Goal: Task Accomplishment & Management: Manage account settings

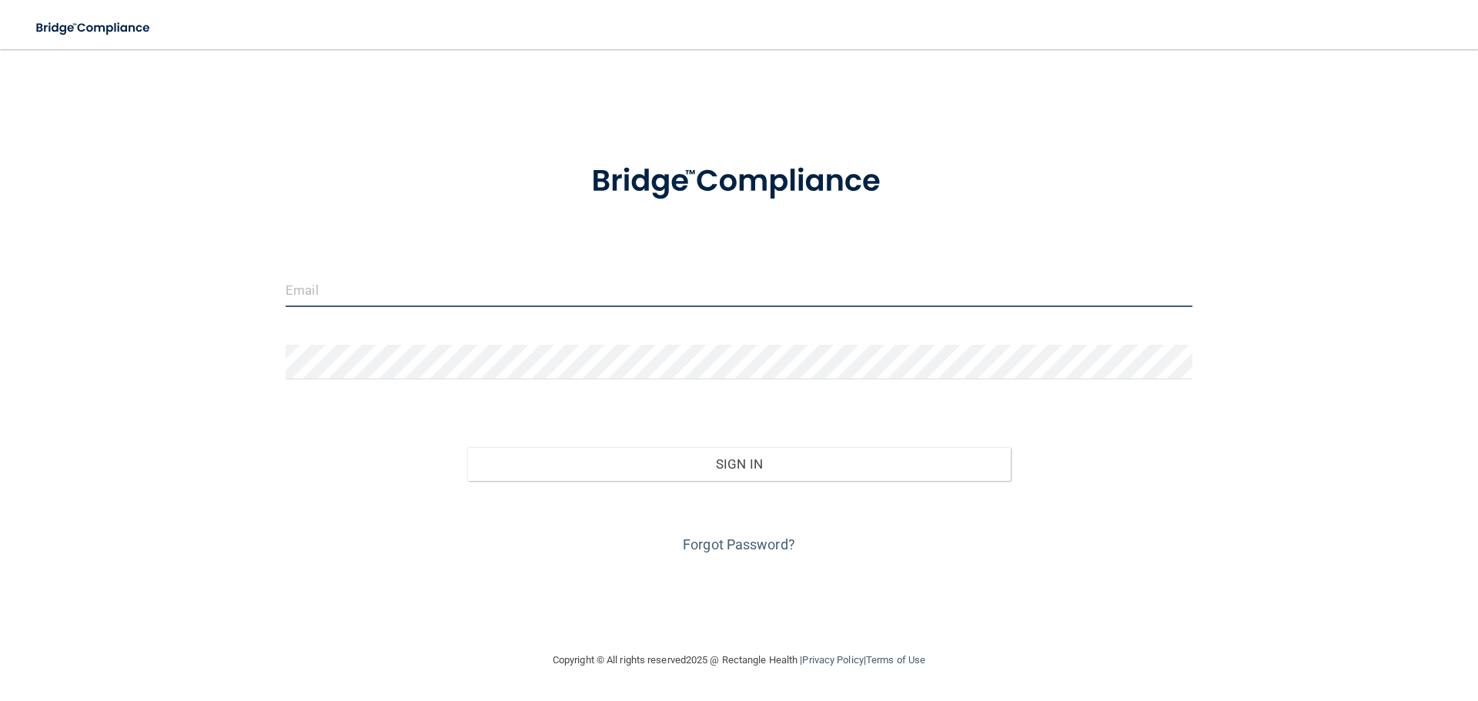
click at [367, 277] on input "email" at bounding box center [739, 289] width 907 height 35
type input "[PERSON_NAME][EMAIL_ADDRESS][DOMAIN_NAME]"
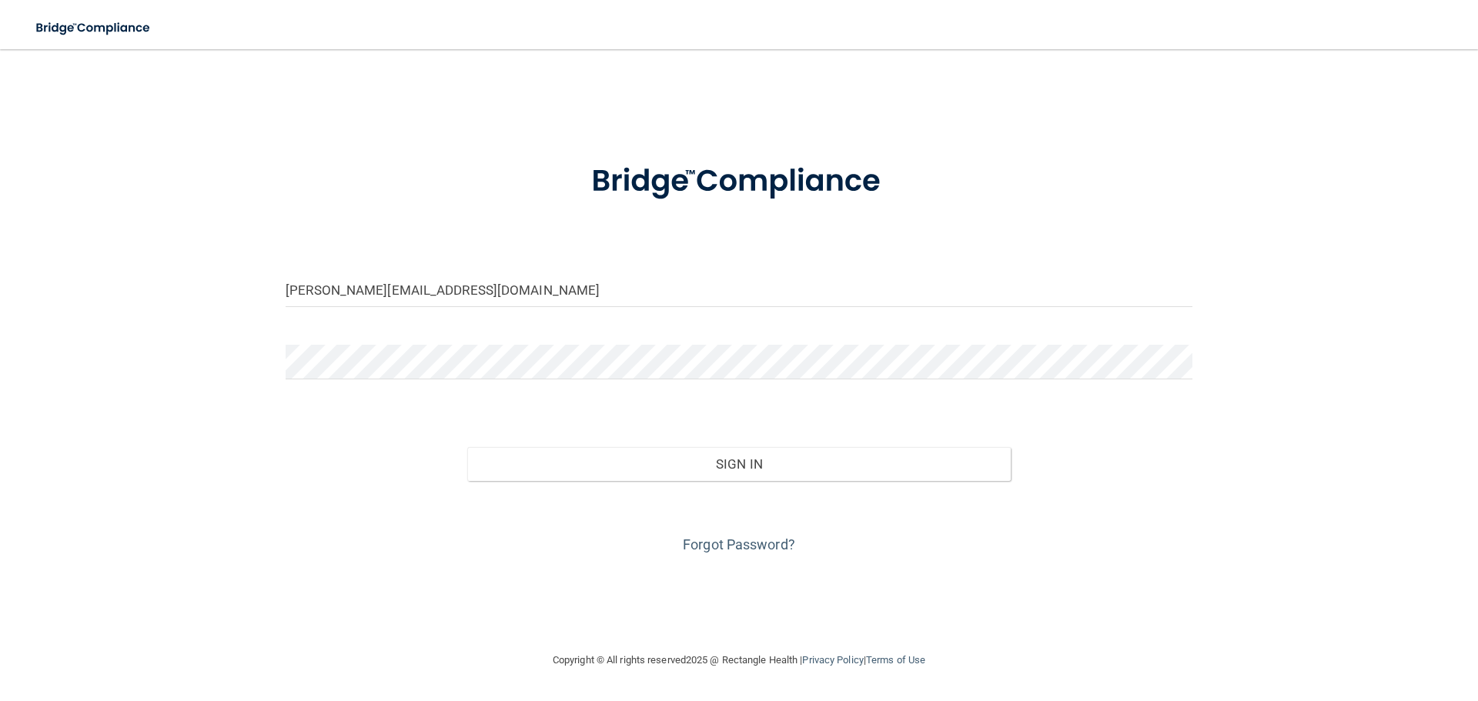
click at [586, 446] on div "Sign In" at bounding box center [739, 448] width 930 height 65
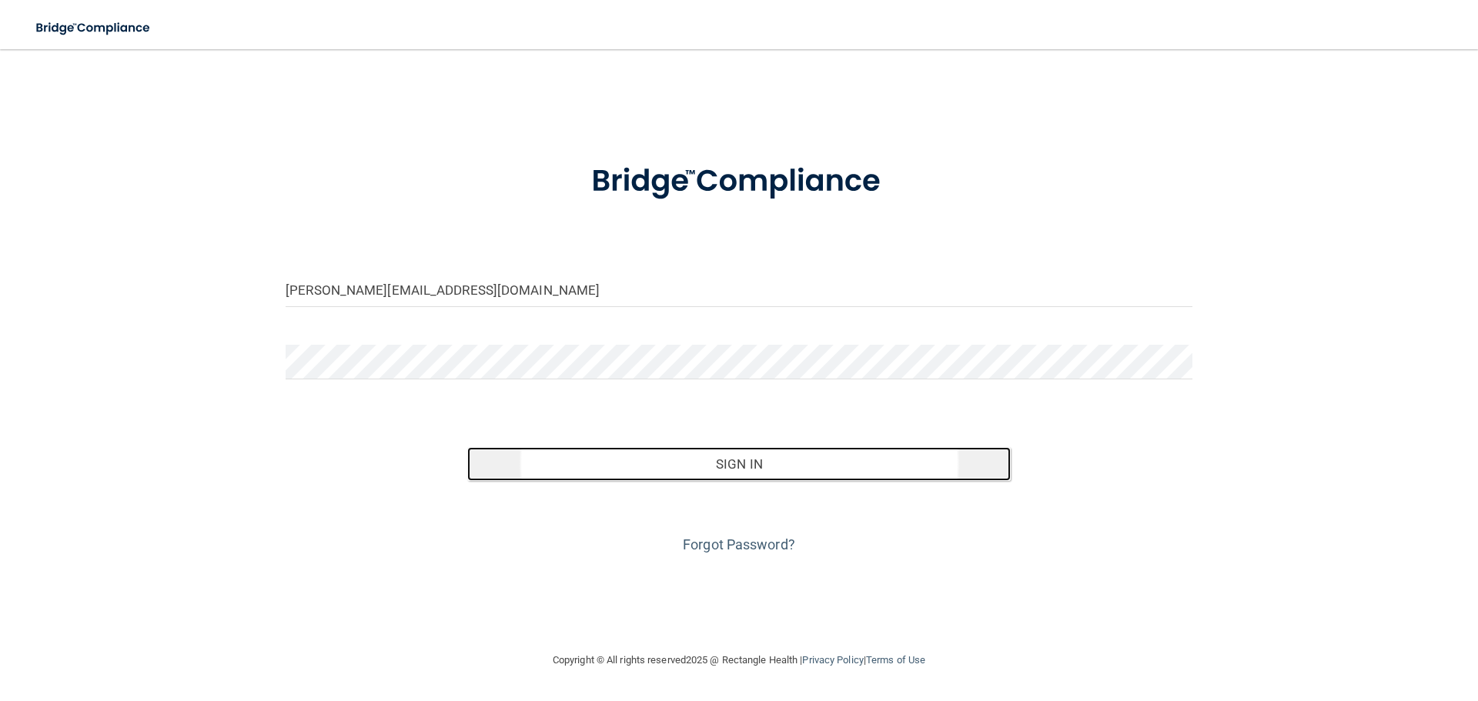
click at [729, 463] on button "Sign In" at bounding box center [739, 464] width 544 height 34
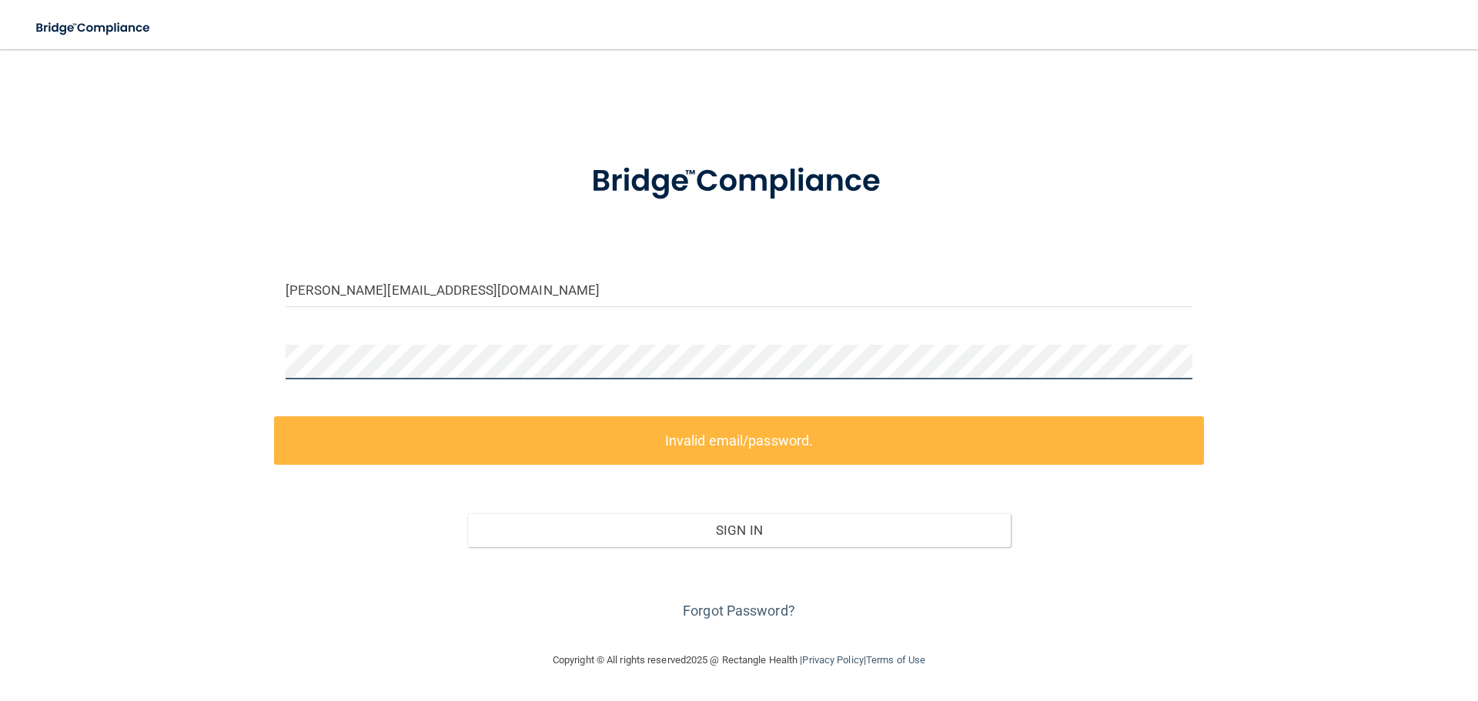
click at [244, 363] on div "[PERSON_NAME][EMAIL_ADDRESS][DOMAIN_NAME] Invalid email/password. You don't hav…" at bounding box center [739, 350] width 1416 height 571
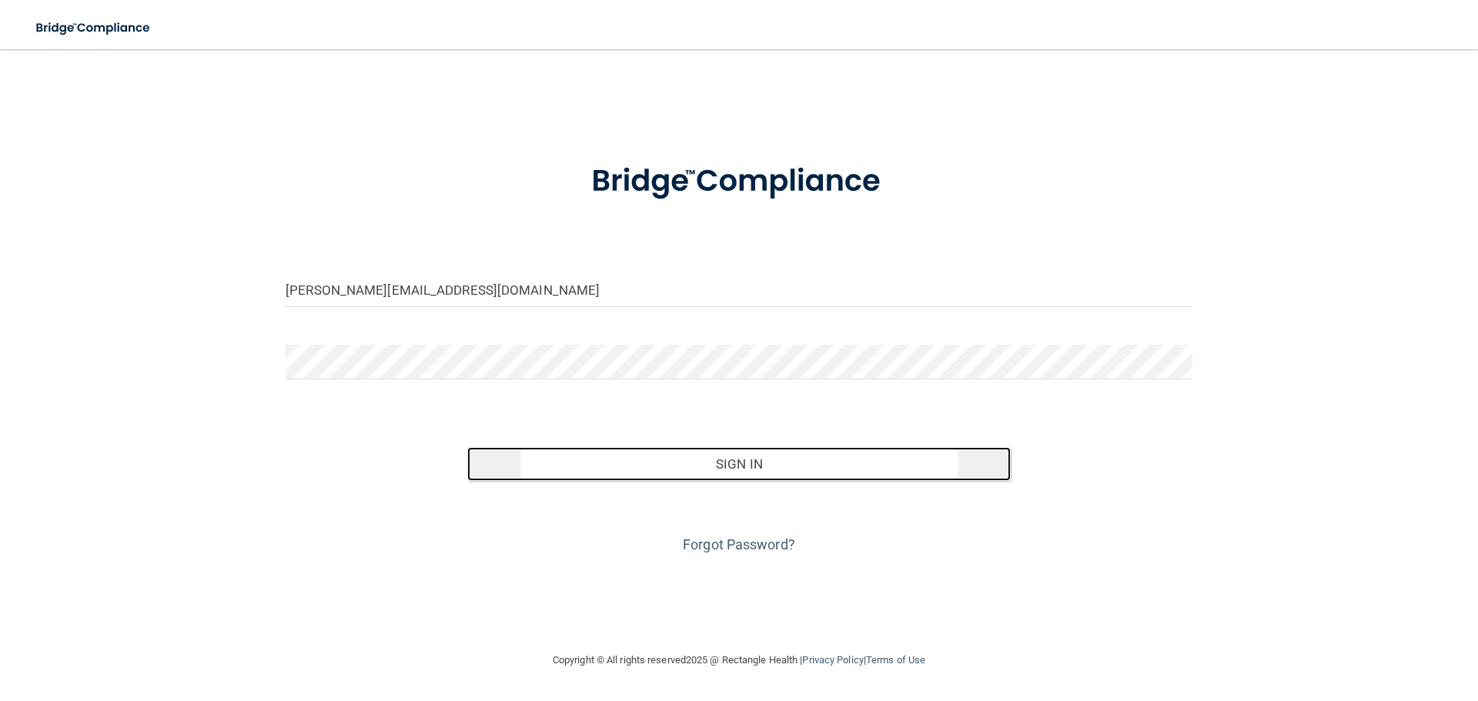
click at [617, 459] on button "Sign In" at bounding box center [739, 464] width 544 height 34
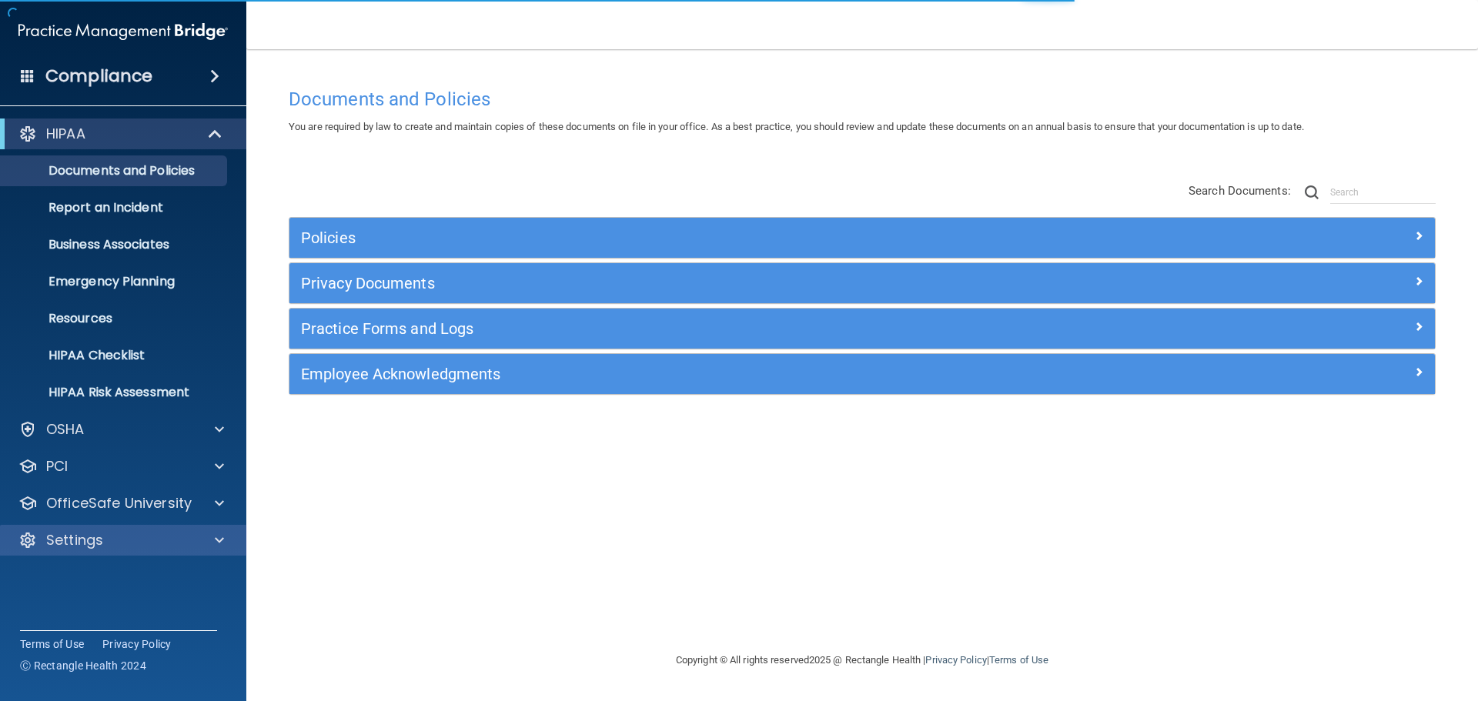
click at [125, 550] on div "Settings" at bounding box center [123, 540] width 247 height 31
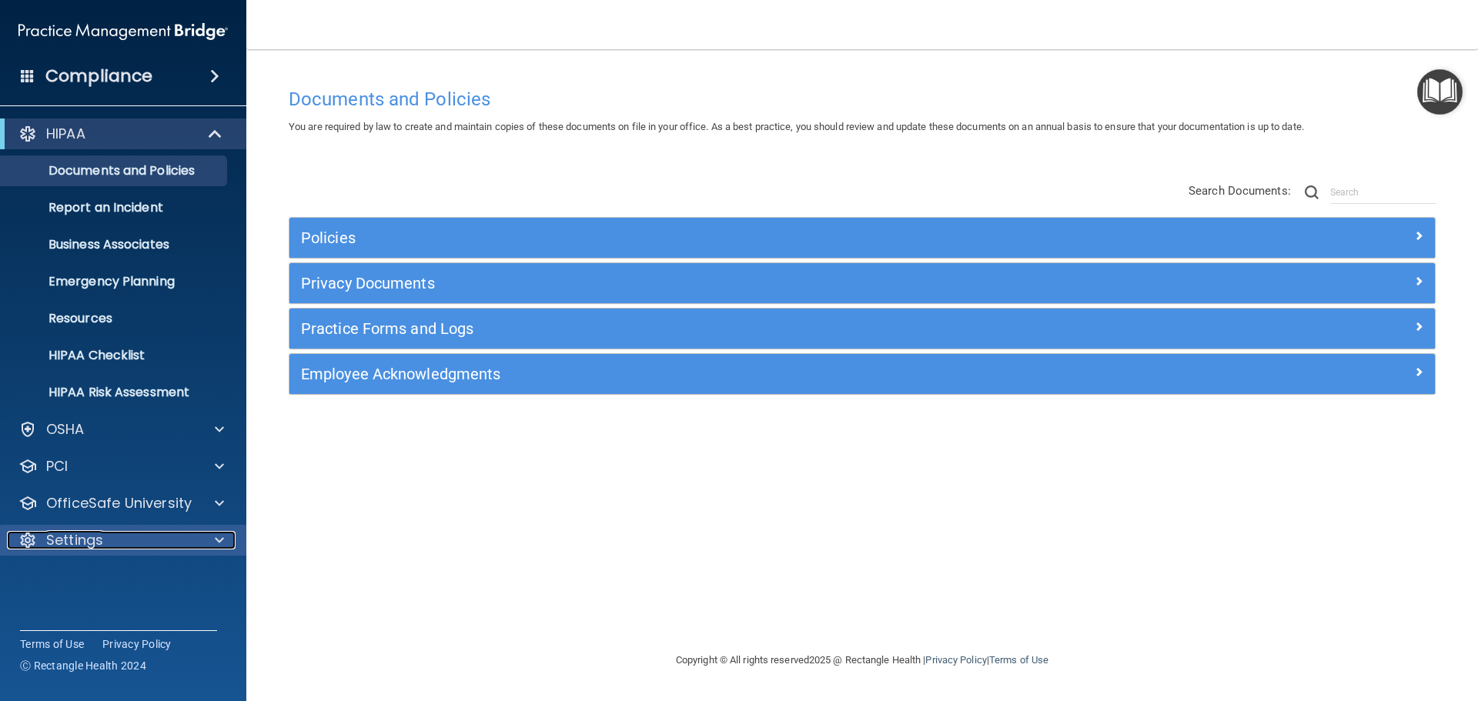
click at [209, 538] on div at bounding box center [217, 540] width 38 height 18
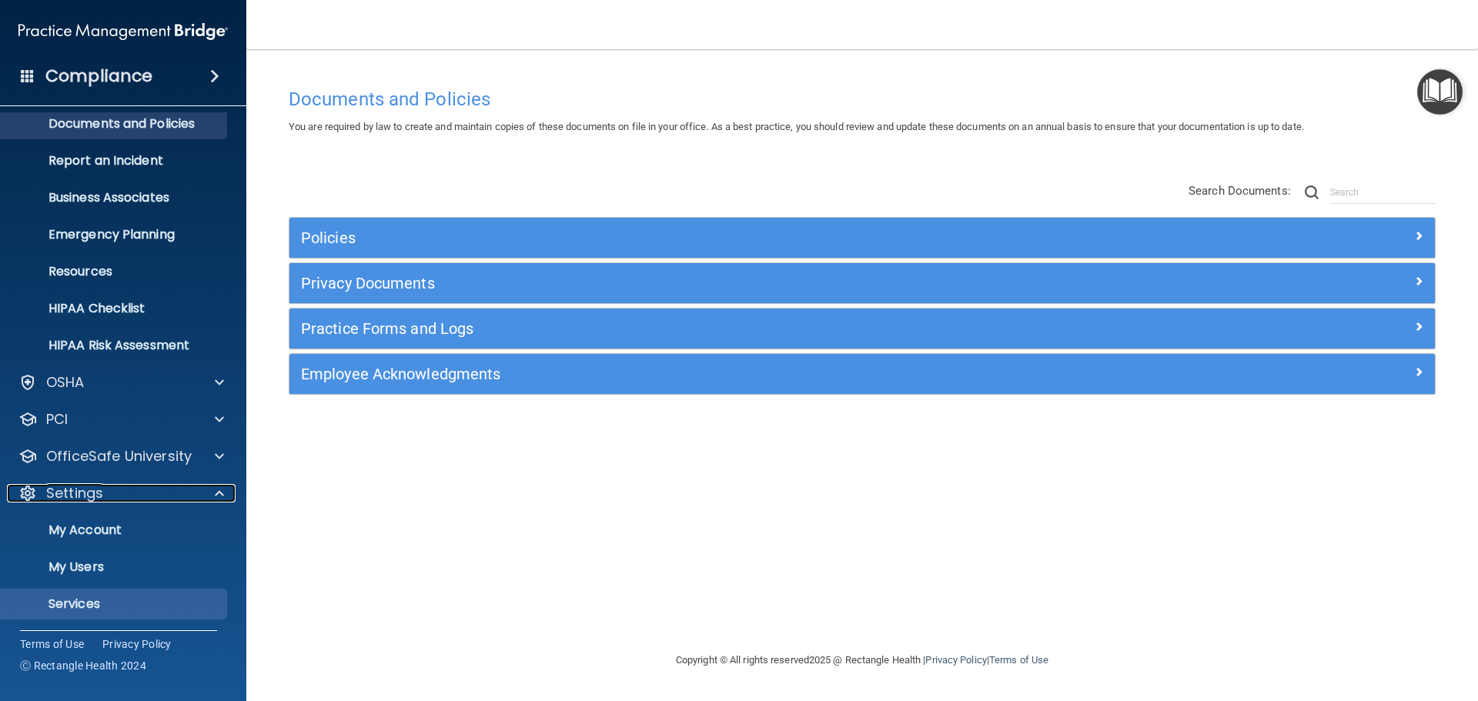
scroll to position [85, 0]
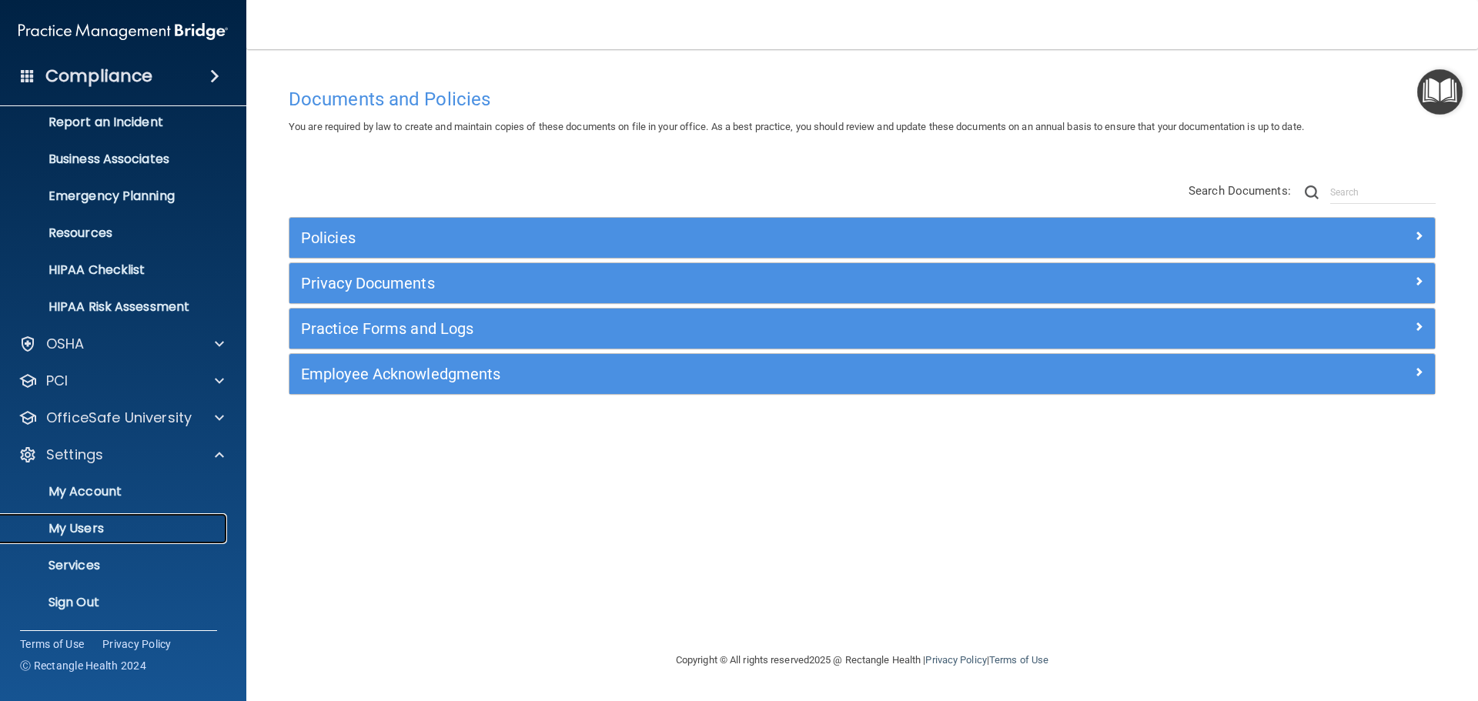
click at [109, 536] on link "My Users" at bounding box center [106, 528] width 242 height 31
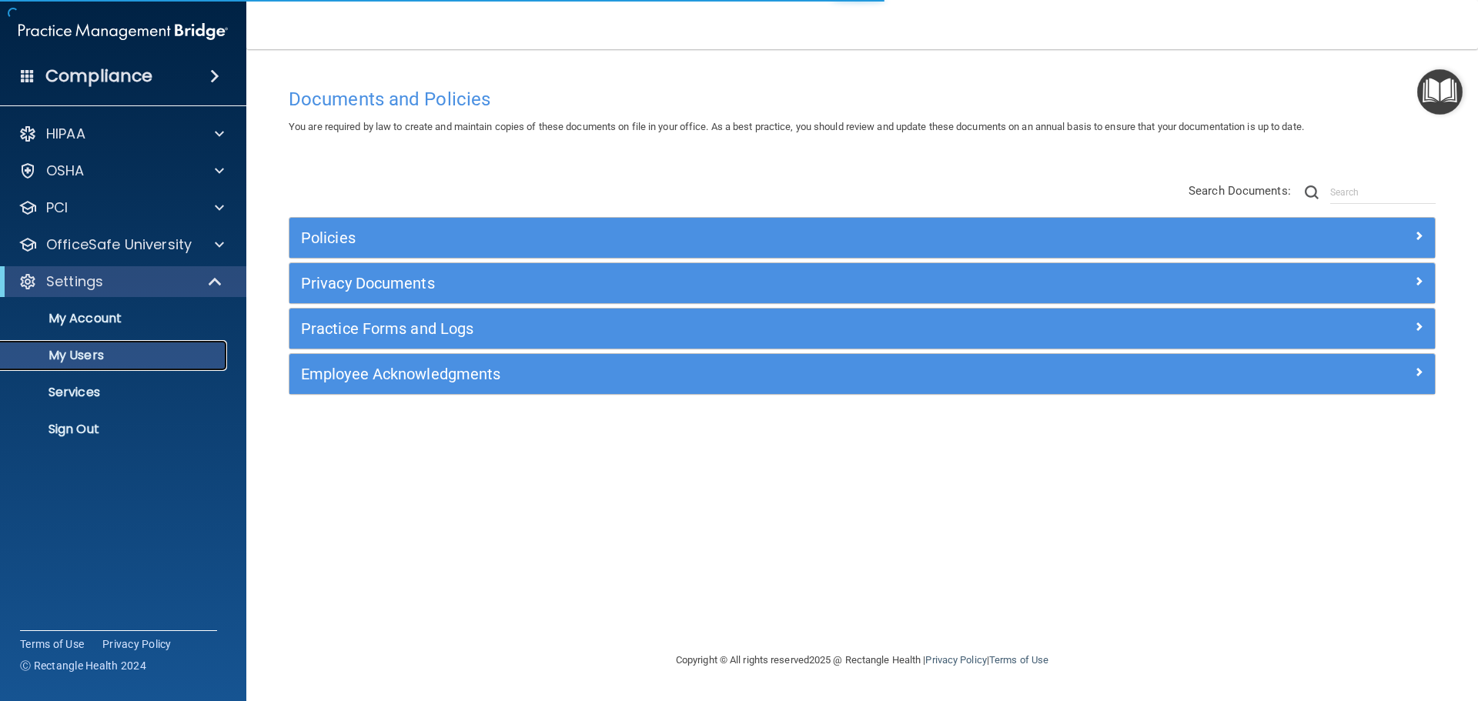
select select "20"
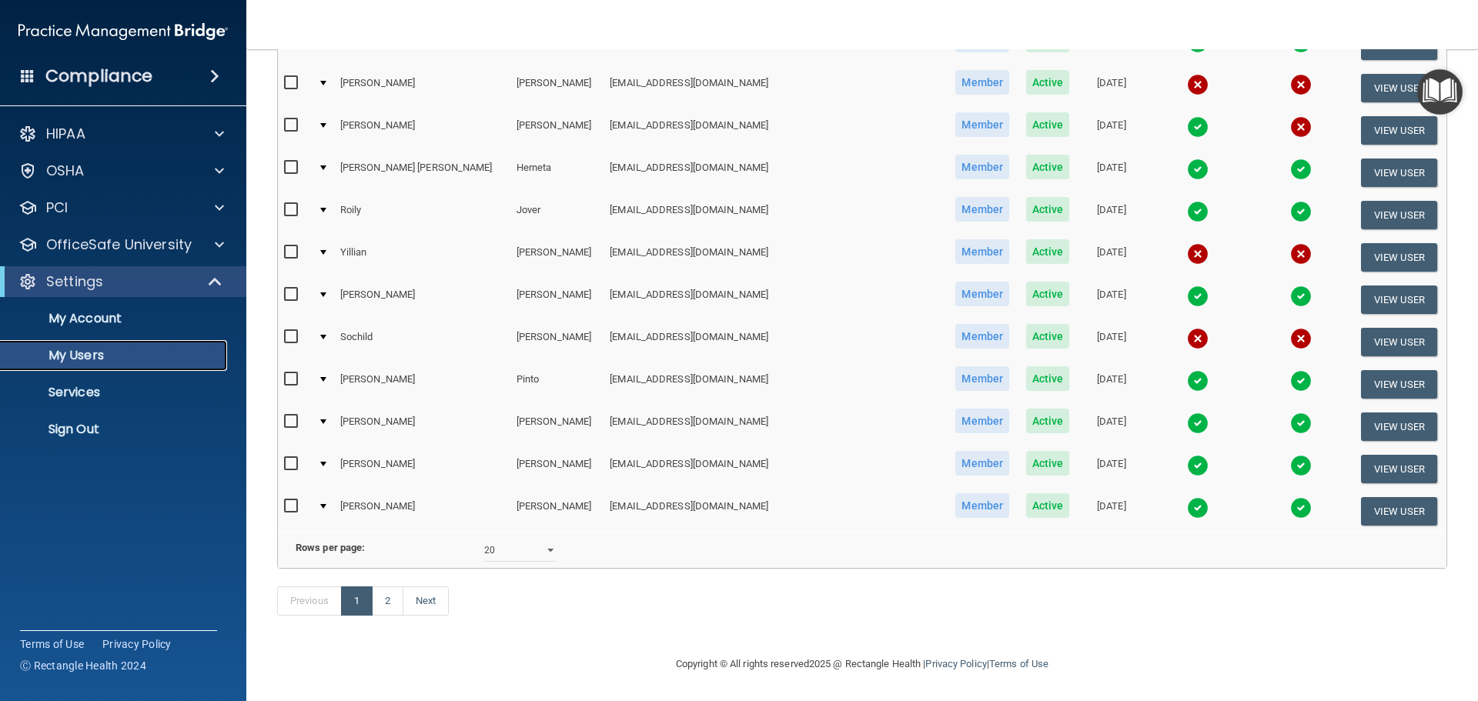
scroll to position [573, 0]
click at [396, 602] on link "2" at bounding box center [388, 600] width 32 height 29
select select "20"
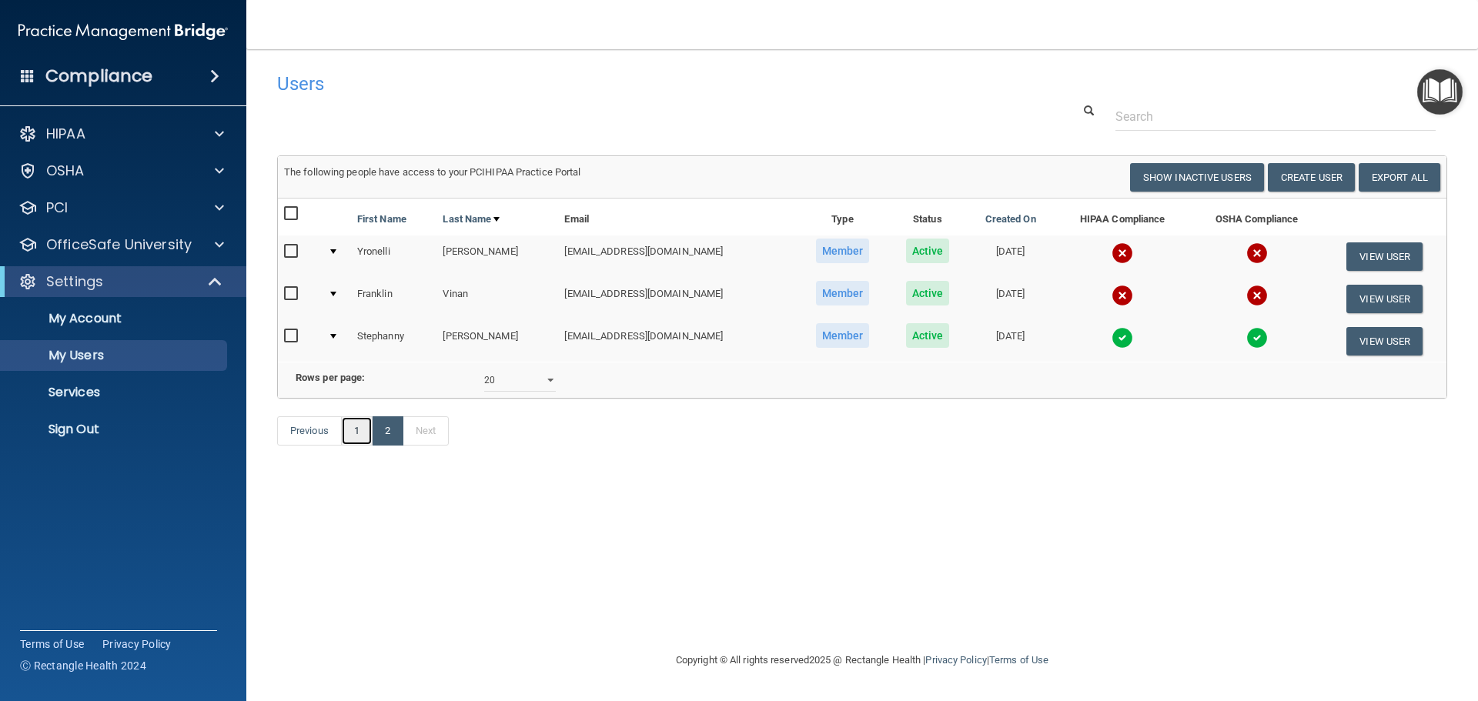
click at [353, 446] on link "1" at bounding box center [357, 430] width 32 height 29
select select "20"
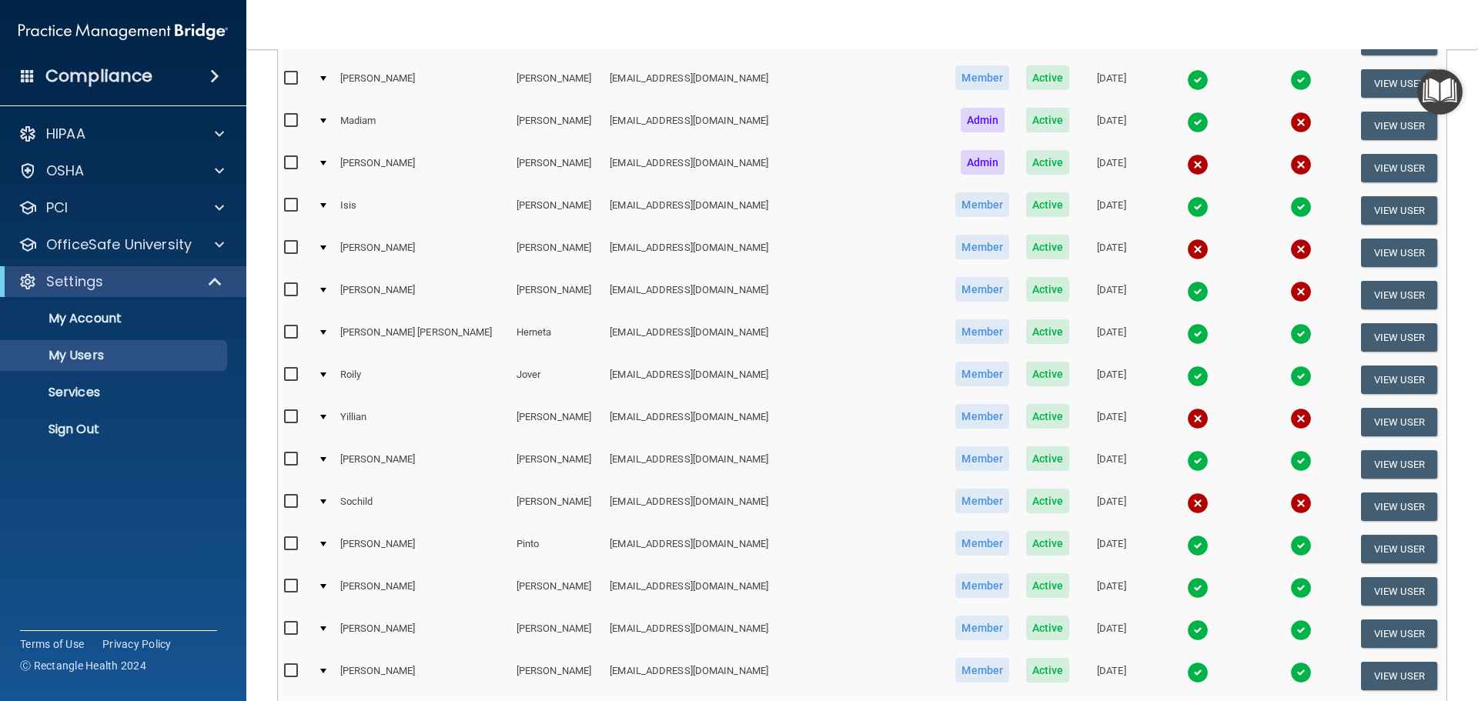
click at [293, 503] on input "checkbox" at bounding box center [293, 502] width 18 height 12
checkbox input "true"
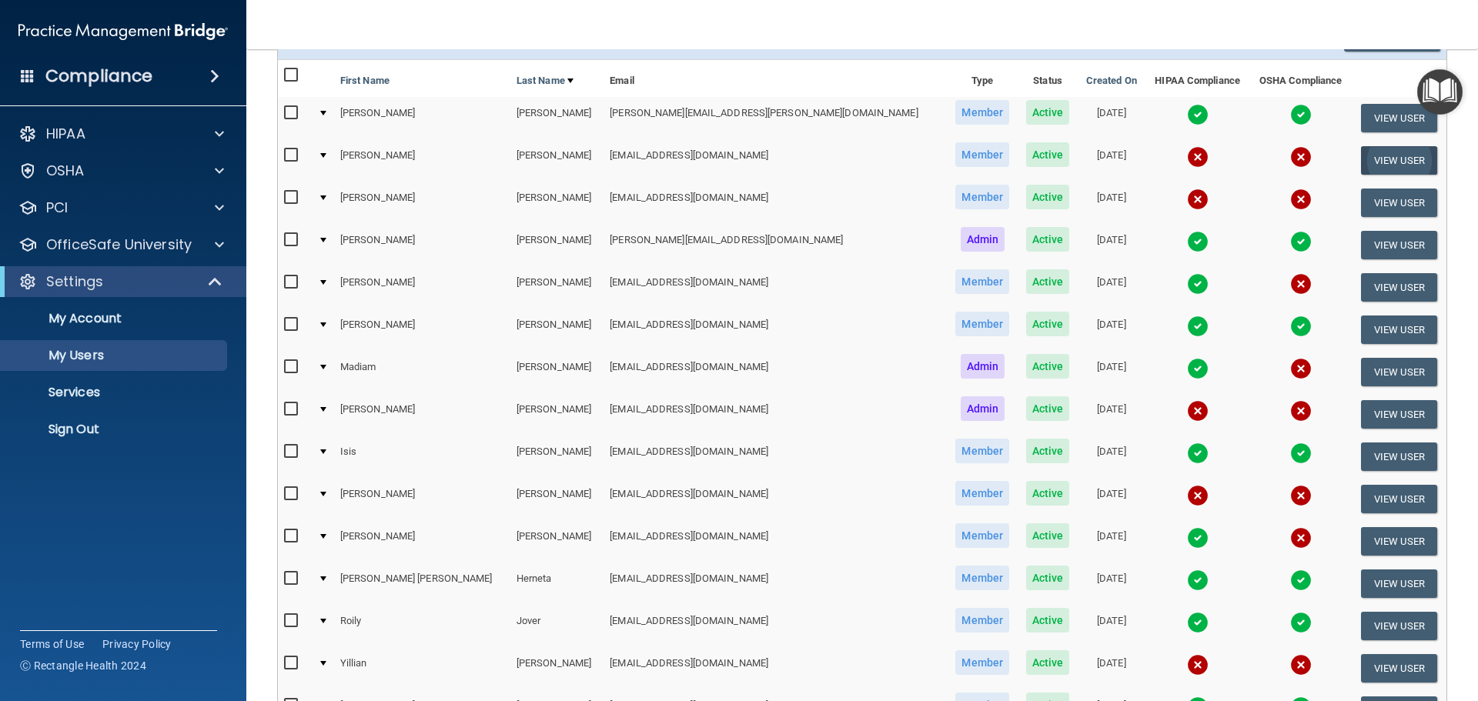
scroll to position [79, 0]
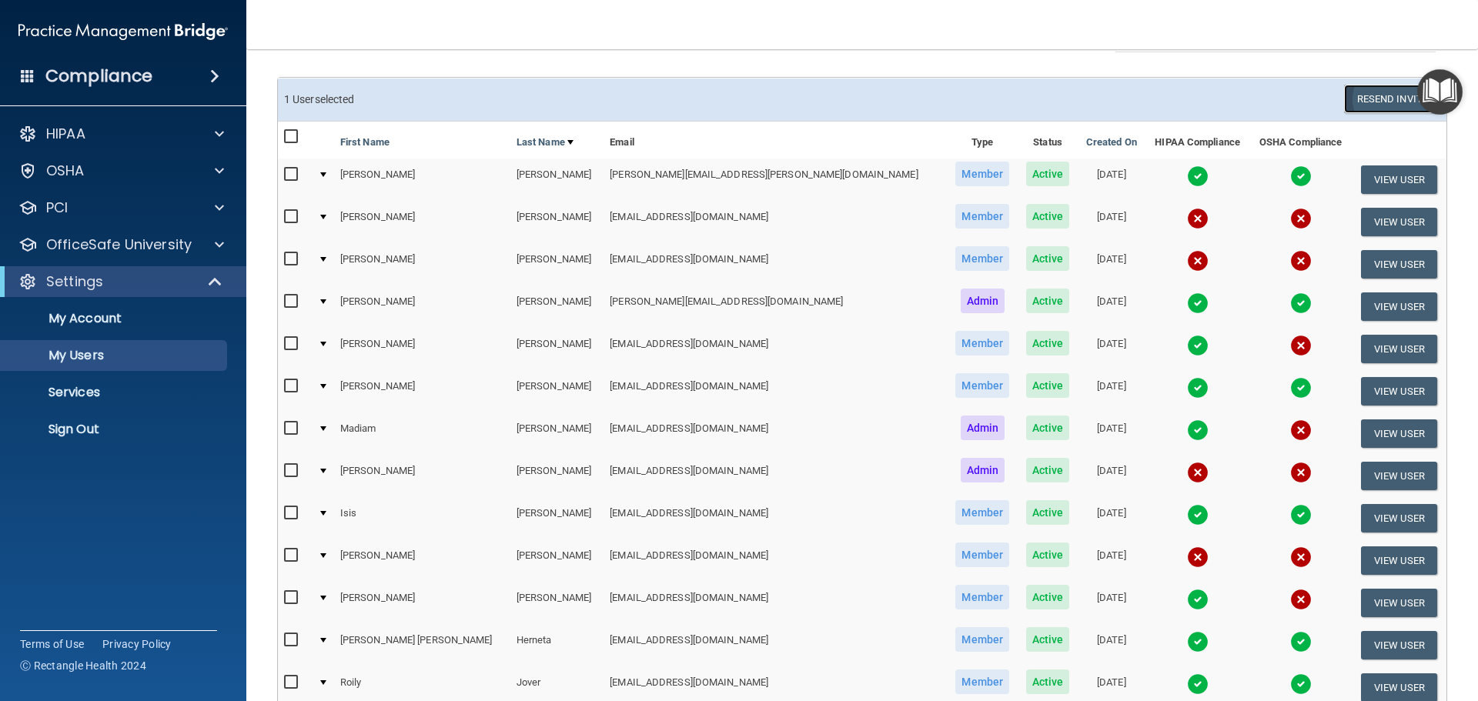
click at [1389, 94] on button "Resend Invite" at bounding box center [1392, 99] width 96 height 28
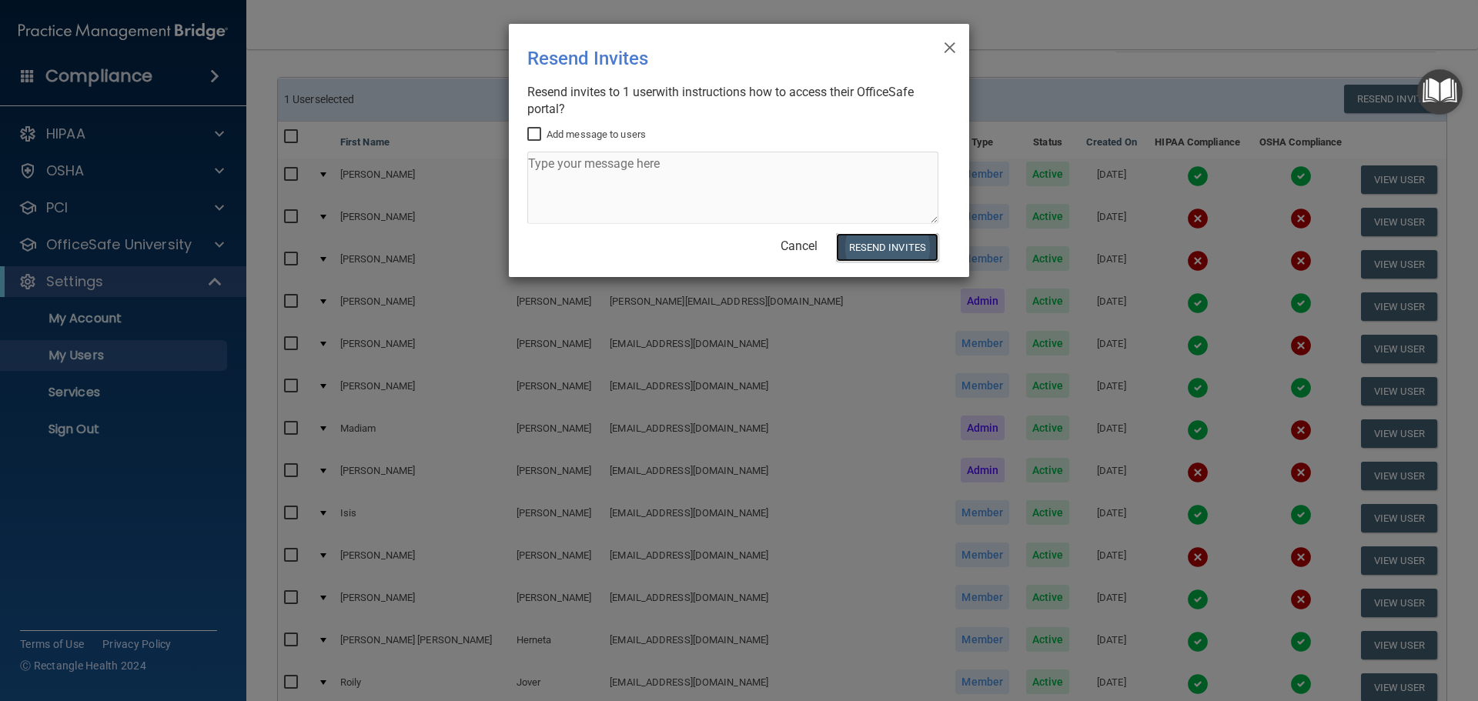
click at [927, 247] on button "Resend Invites" at bounding box center [887, 247] width 102 height 28
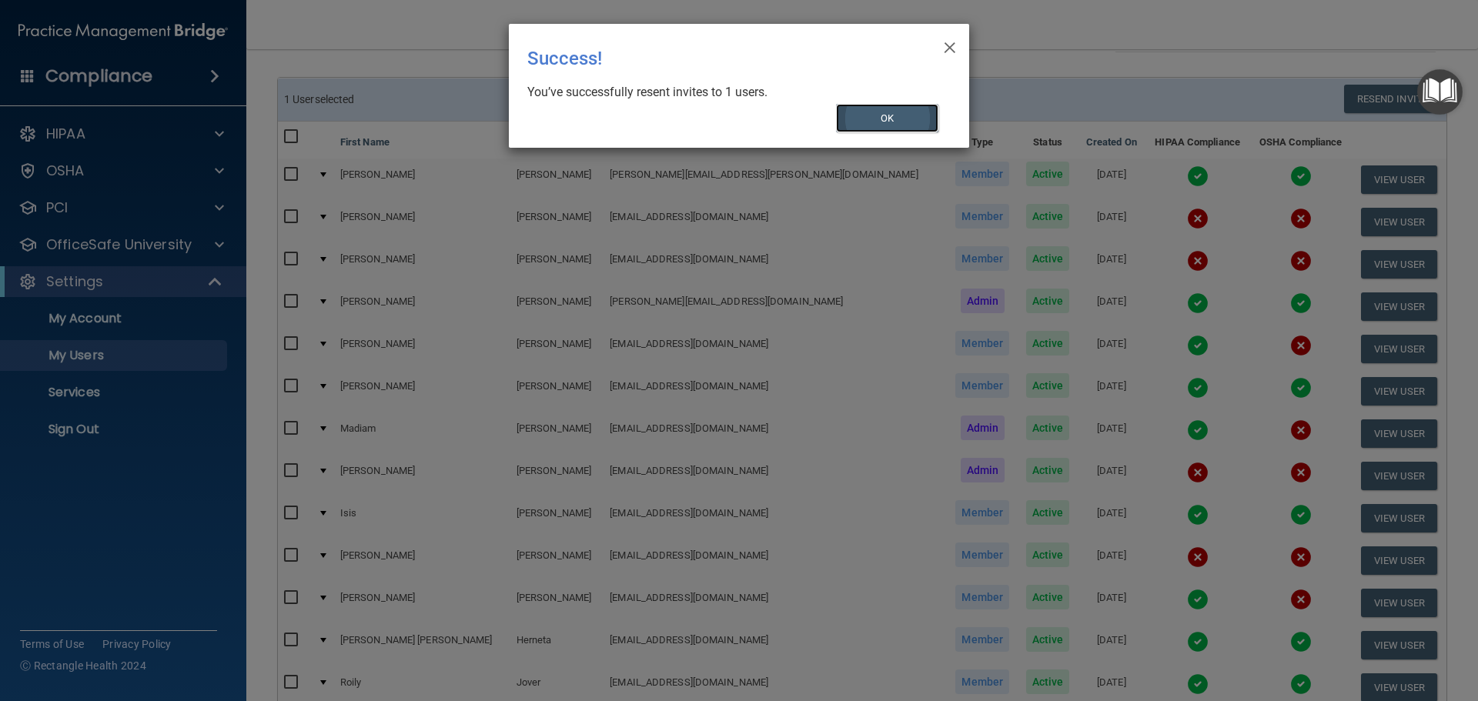
click at [884, 122] on button "OK" at bounding box center [887, 118] width 103 height 28
